Goal: Task Accomplishment & Management: Manage account settings

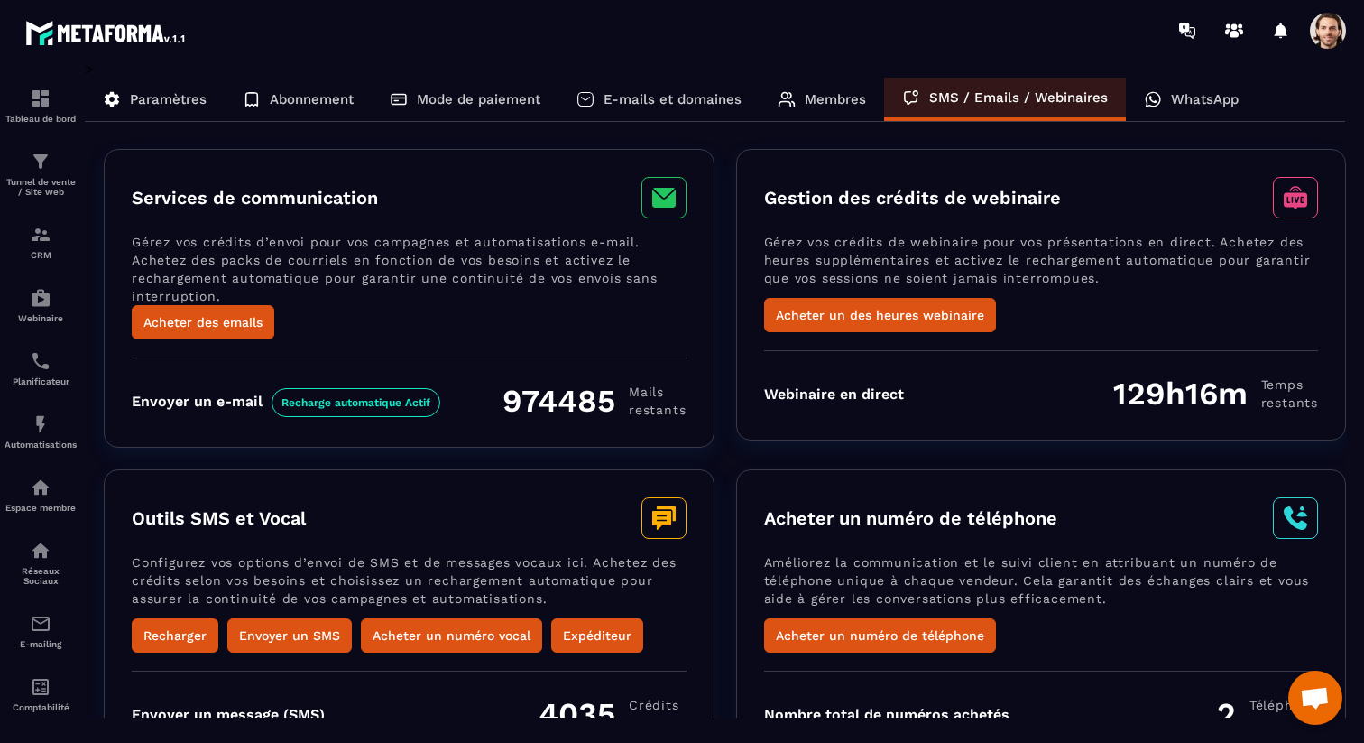
click at [1187, 86] on div "WhatsApp" at bounding box center [1191, 99] width 131 height 43
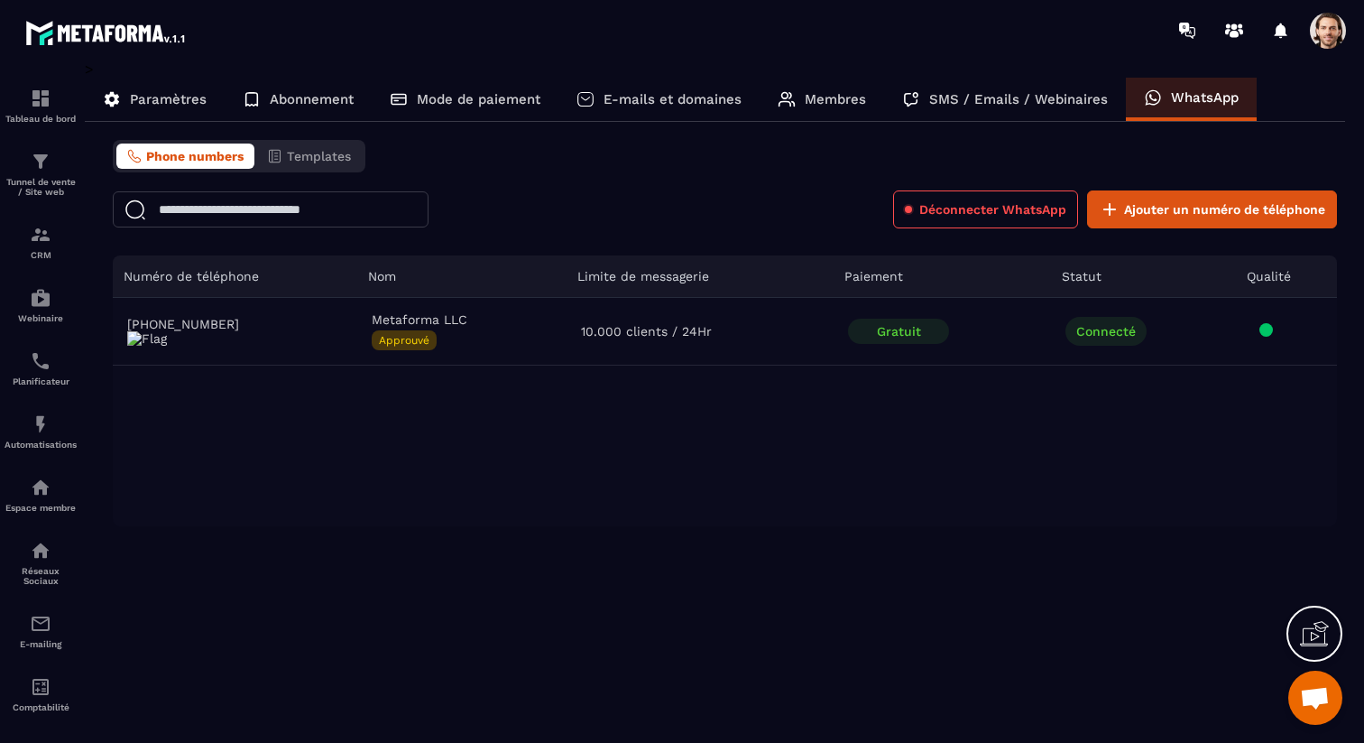
click at [1319, 29] on span at bounding box center [1328, 31] width 36 height 36
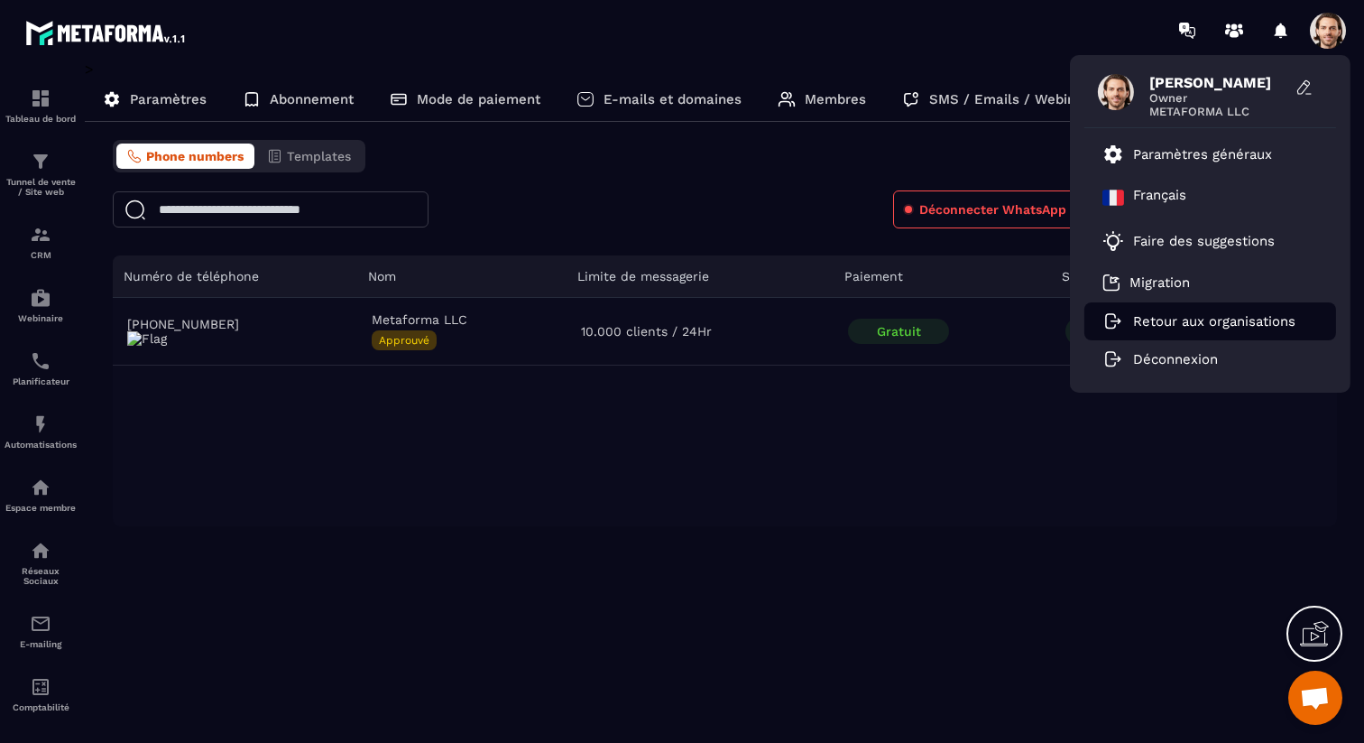
click at [1188, 319] on p "Retour aux organisations" at bounding box center [1214, 321] width 162 height 16
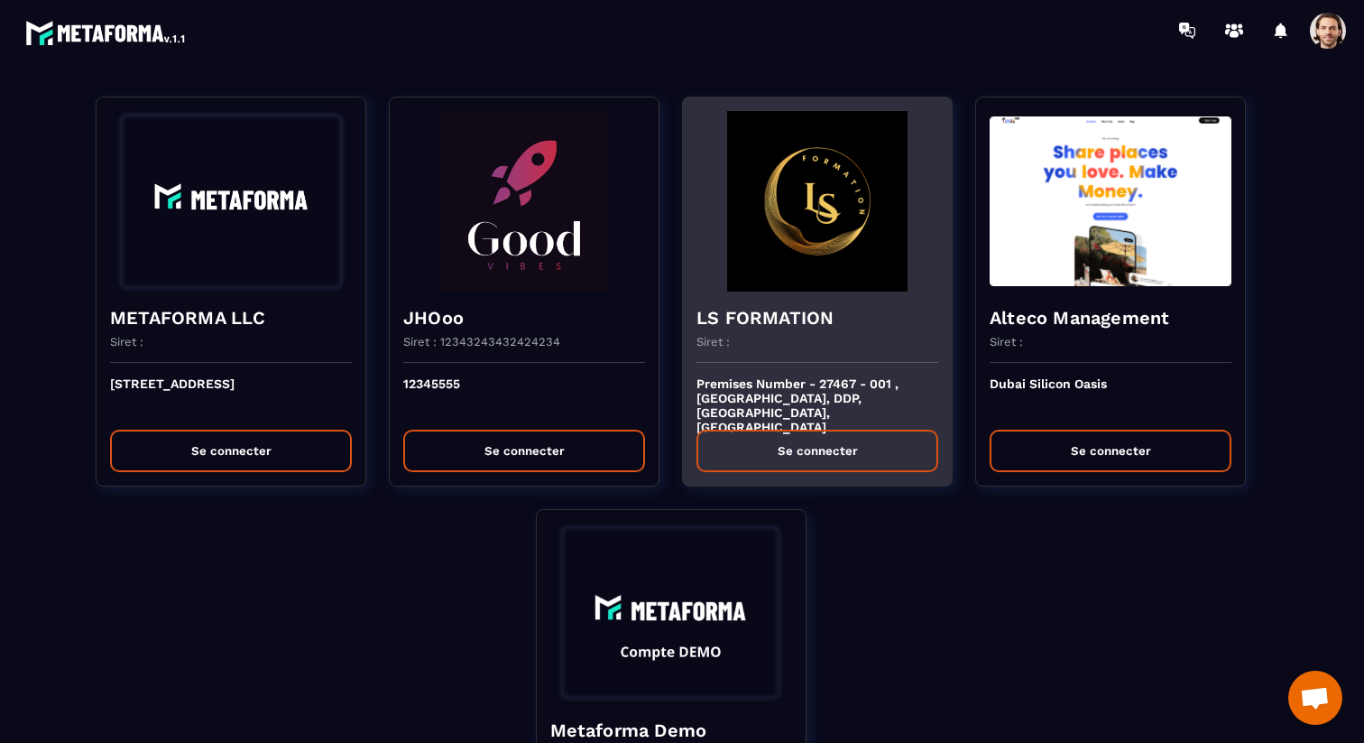
click at [754, 319] on h4 "LS FORMATION" at bounding box center [818, 317] width 242 height 25
